Goal: Navigation & Orientation: Go to known website

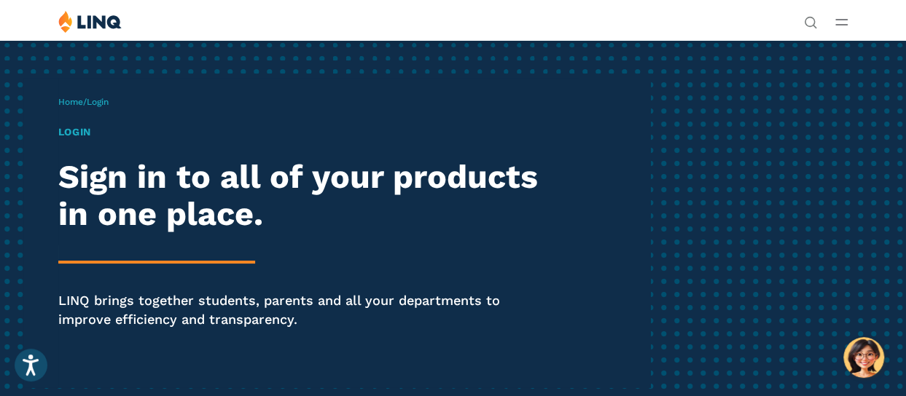
click at [83, 132] on h1 "Login" at bounding box center [307, 132] width 498 height 15
click at [103, 106] on span "Login" at bounding box center [98, 102] width 22 height 10
click at [74, 103] on link "Home" at bounding box center [70, 102] width 25 height 10
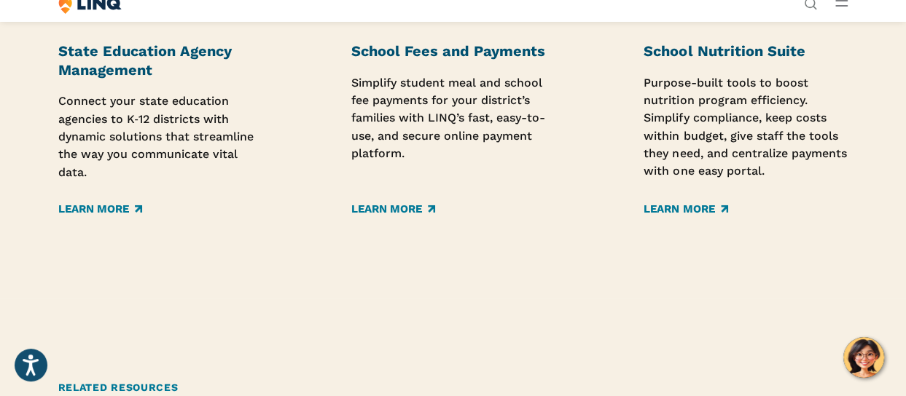
scroll to position [2550, 0]
